Goal: Information Seeking & Learning: Find specific fact

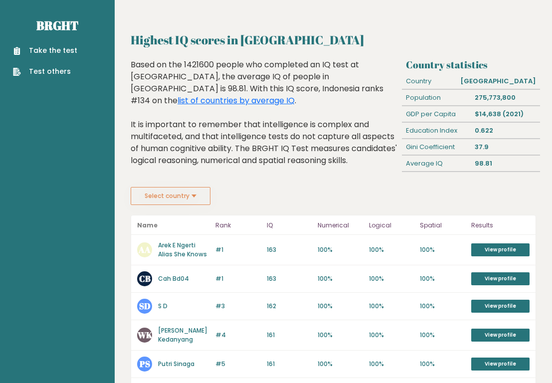
scroll to position [67, 0]
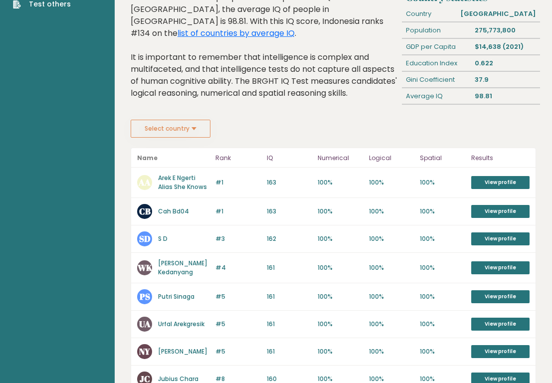
click at [190, 132] on button "Select country" at bounding box center [171, 129] width 80 height 18
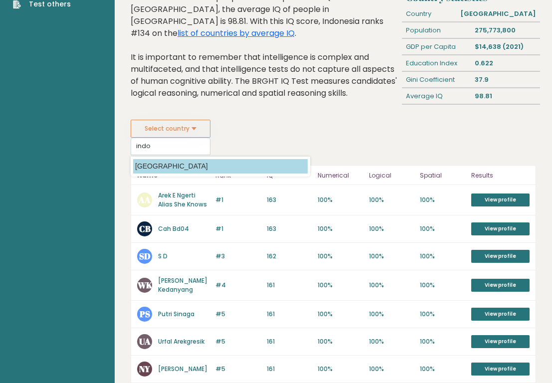
click at [181, 173] on option "[GEOGRAPHIC_DATA]" at bounding box center [220, 166] width 175 height 14
type input "[GEOGRAPHIC_DATA]"
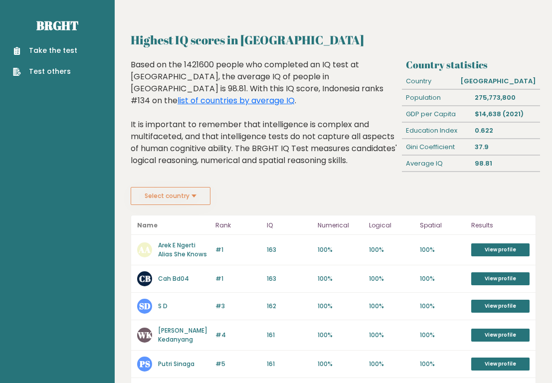
click at [205, 194] on button "Select country" at bounding box center [171, 196] width 80 height 18
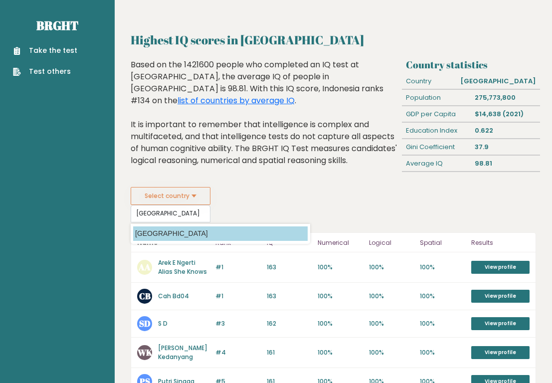
click at [185, 233] on option "[GEOGRAPHIC_DATA]" at bounding box center [220, 234] width 175 height 14
type input "[GEOGRAPHIC_DATA]"
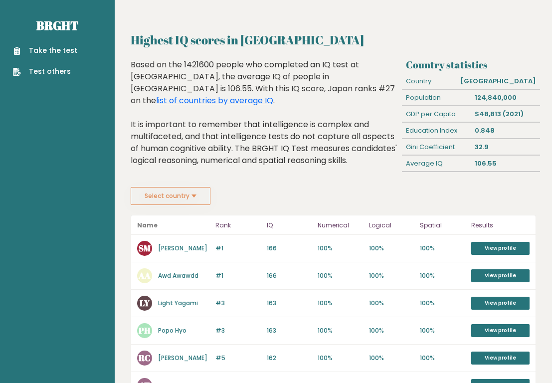
click at [173, 185] on div "Highest IQ scores in Japan Based on the 1421600 people who completed an IQ test…" at bounding box center [264, 123] width 275 height 128
click at [184, 195] on button "Select country" at bounding box center [171, 196] width 80 height 18
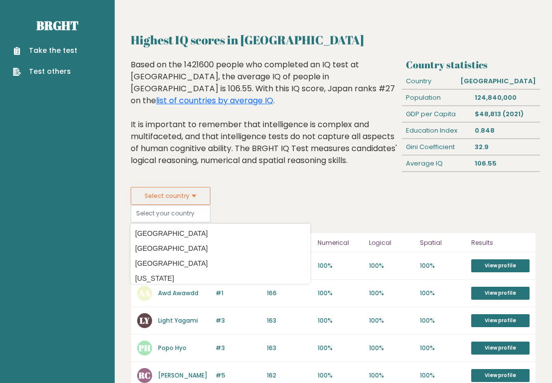
click at [244, 165] on div "Based on the 1421600 people who completed an IQ test at BRGHT, the average IQ o…" at bounding box center [265, 120] width 268 height 123
